Goal: Information Seeking & Learning: Find specific fact

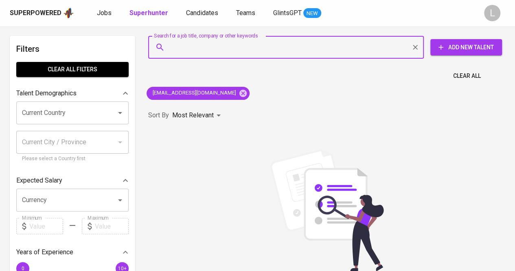
click at [234, 42] on input "Search for a job title, company or other keywords" at bounding box center [288, 46] width 240 height 15
paste input "[PERSON_NAME][EMAIL_ADDRESS][DOMAIN_NAME]"
type input "[PERSON_NAME][EMAIL_ADDRESS][DOMAIN_NAME]"
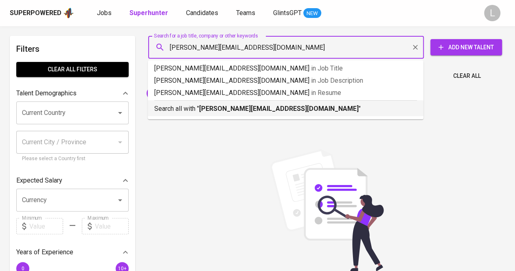
click at [230, 107] on b "[PERSON_NAME][EMAIL_ADDRESS][DOMAIN_NAME]" at bounding box center [279, 109] width 160 height 8
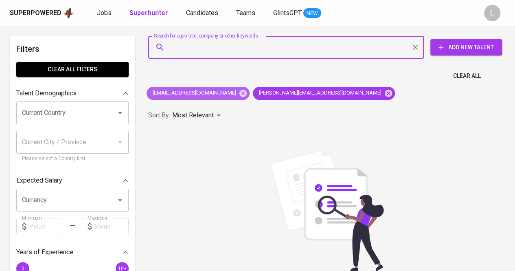
click at [223, 87] on div "[EMAIL_ADDRESS][DOMAIN_NAME]" at bounding box center [198, 93] width 103 height 13
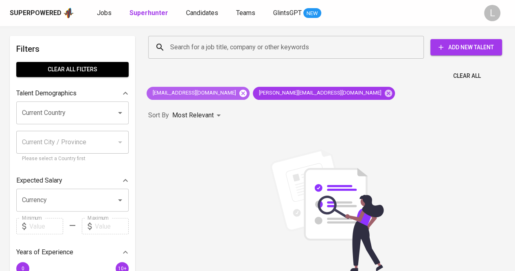
click at [239, 93] on icon at bounding box center [242, 92] width 7 height 7
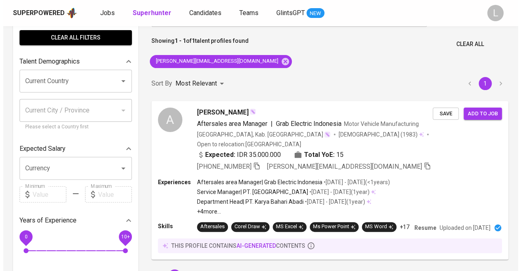
scroll to position [33, 0]
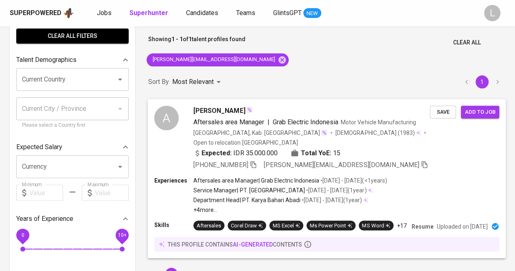
click at [232, 109] on span "[PERSON_NAME]" at bounding box center [219, 110] width 52 height 10
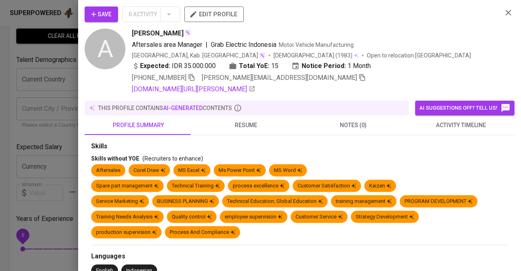
click at [245, 130] on span "resume" at bounding box center [246, 125] width 98 height 10
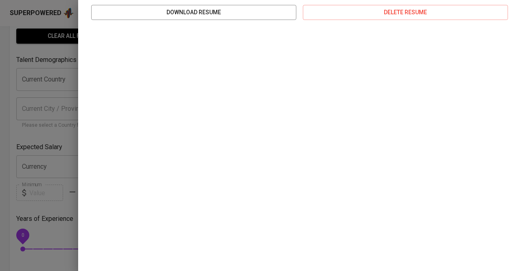
scroll to position [163, 0]
